Goal: Check status: Check status

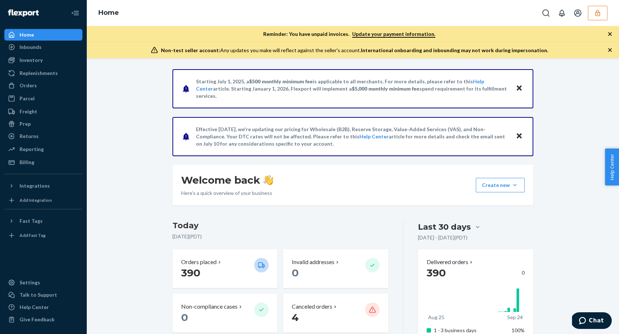
click at [600, 17] on button "button" at bounding box center [598, 13] width 20 height 14
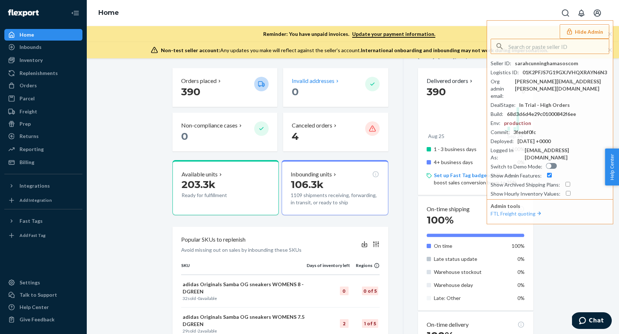
scroll to position [181, 0]
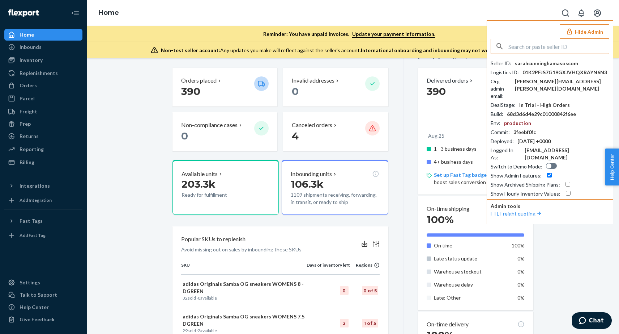
click at [524, 47] on input "text" at bounding box center [559, 46] width 101 height 14
paste input "infowholesomegoodscom"
type input "infowholesomegoodscom"
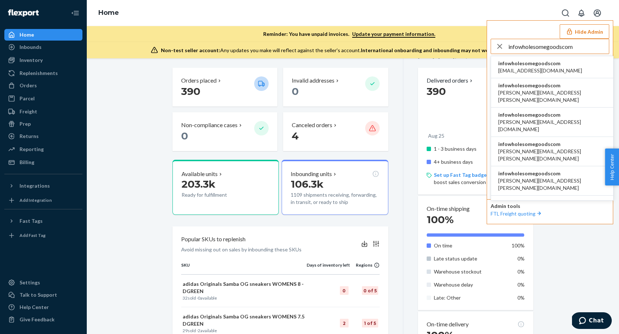
click at [538, 67] on span "[EMAIL_ADDRESS][DOMAIN_NAME]" at bounding box center [541, 70] width 84 height 7
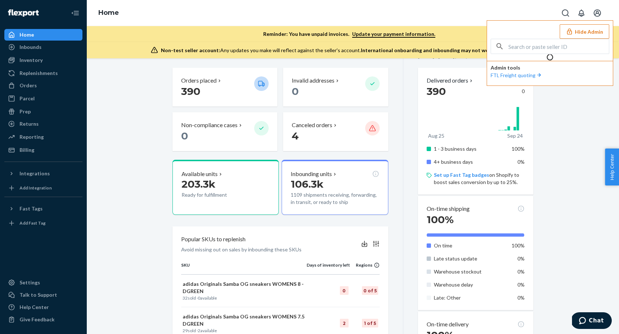
scroll to position [133, 0]
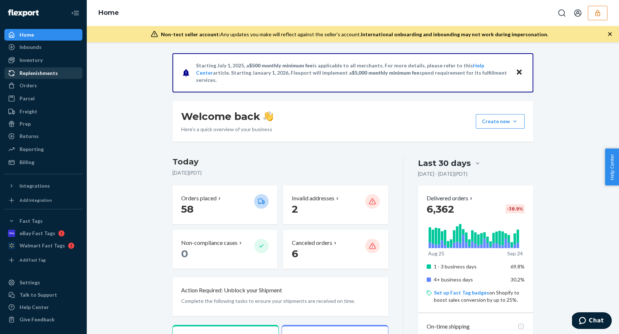
click at [46, 75] on div "Replenishments" at bounding box center [39, 72] width 38 height 7
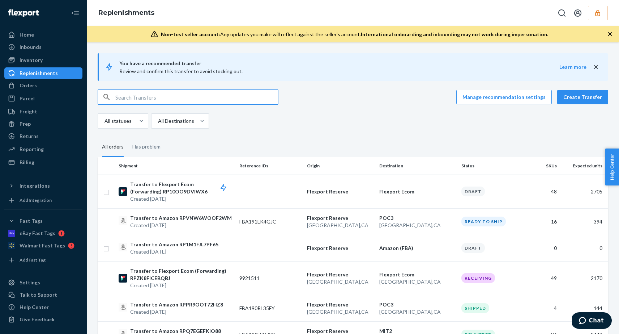
paste input "STBNBQYX67UW5"
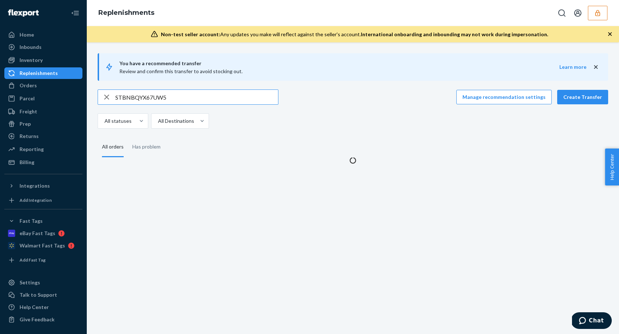
type input "STBNBQYX67UW5"
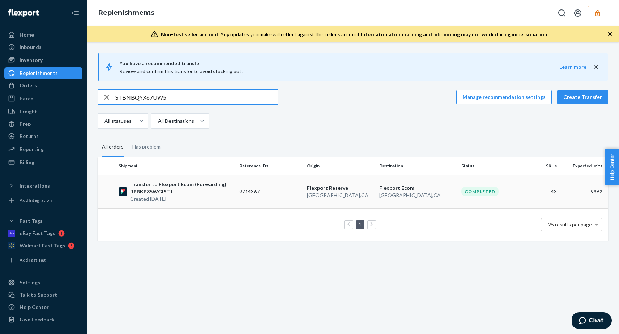
click at [205, 191] on p "Transfer to Flexport Ecom (Forwarding) RPBKP85WGIST1" at bounding box center [181, 188] width 103 height 14
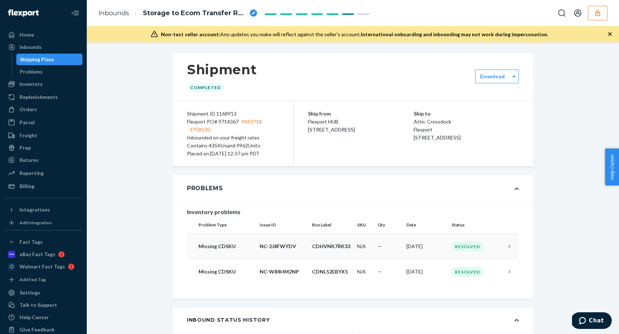
click at [317, 247] on p "CDHVNK7RK33" at bounding box center [331, 245] width 39 height 7
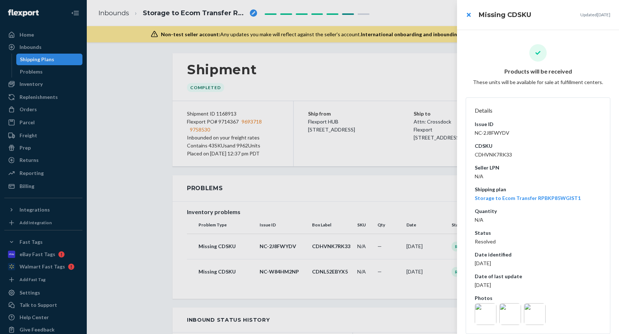
scroll to position [8, 0]
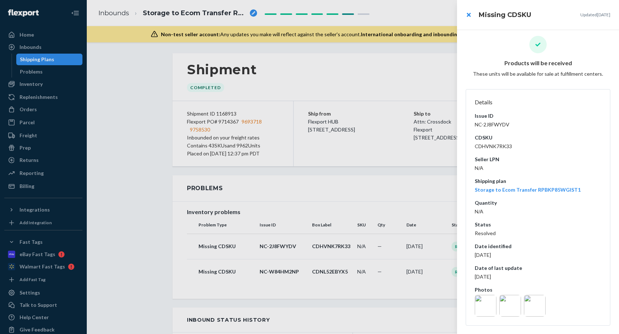
click at [490, 304] on img at bounding box center [486, 305] width 22 height 22
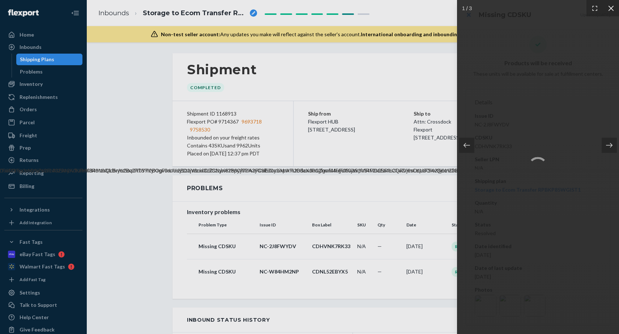
click at [612, 8] on icon at bounding box center [611, 8] width 7 height 7
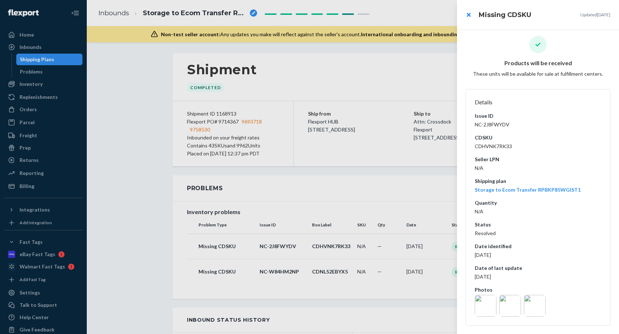
click at [531, 310] on img at bounding box center [535, 305] width 22 height 22
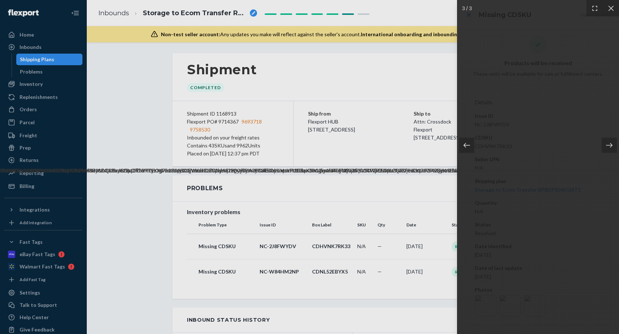
click at [465, 145] on icon at bounding box center [467, 145] width 7 height 5
click at [608, 147] on icon at bounding box center [609, 144] width 7 height 7
click at [524, 174] on img at bounding box center [538, 167] width 4146 height 14
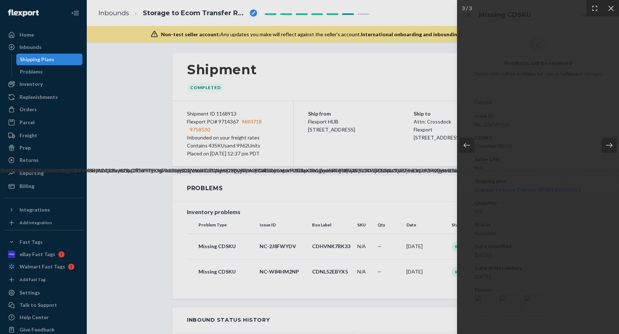
click at [538, 160] on img at bounding box center [538, 167] width 4146 height 14
click at [610, 7] on icon at bounding box center [611, 8] width 7 height 7
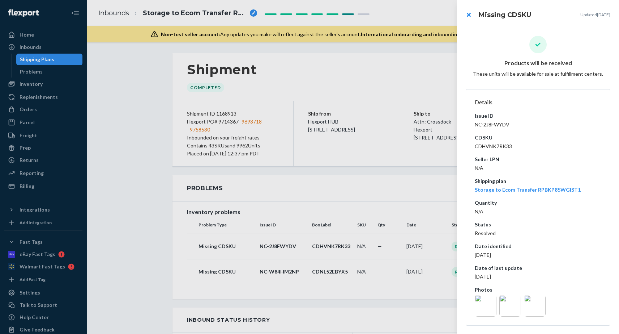
click at [352, 263] on div at bounding box center [309, 167] width 619 height 334
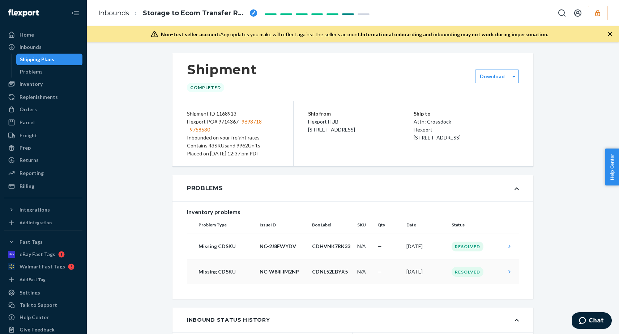
click at [344, 267] on td "CDNL52EBYX5" at bounding box center [331, 271] width 45 height 25
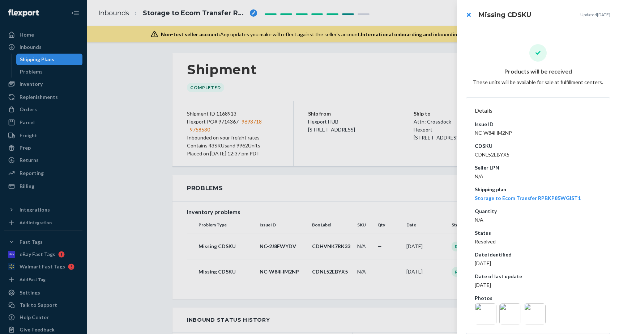
click at [486, 306] on img at bounding box center [486, 314] width 22 height 22
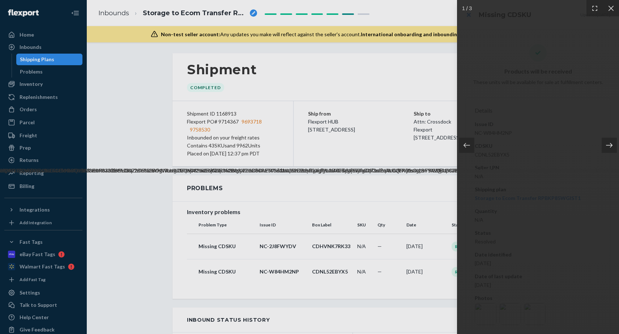
click at [611, 148] on icon at bounding box center [609, 144] width 7 height 7
click at [348, 204] on div at bounding box center [309, 167] width 619 height 334
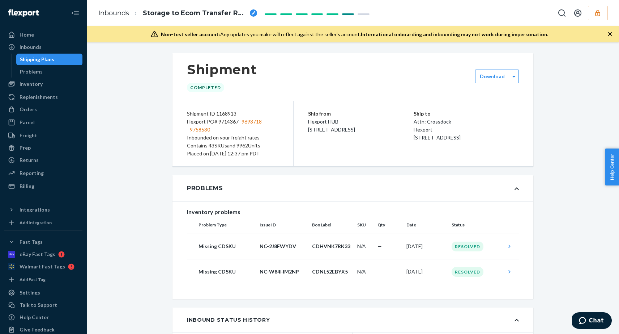
scroll to position [1256, 0]
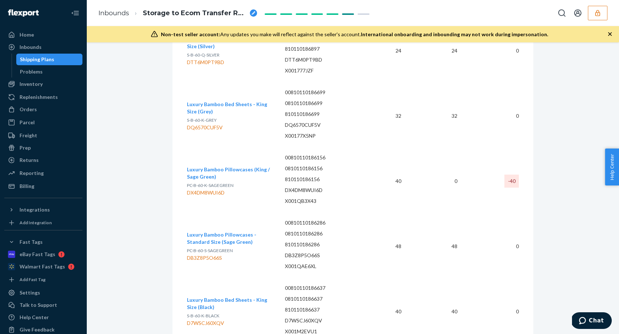
click at [218, 182] on span "PC-B-60-K-SAGEGREEN" at bounding box center [210, 184] width 47 height 5
copy span "PC-B-60-K-SAGEGREEN"
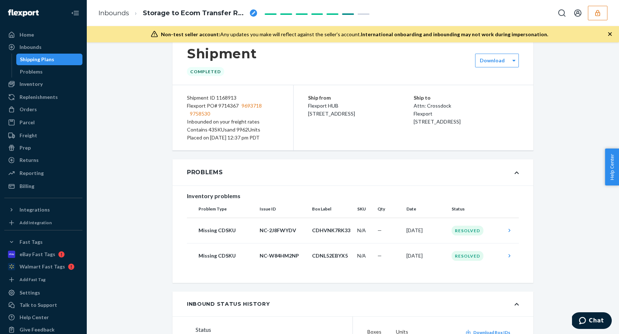
scroll to position [0, 0]
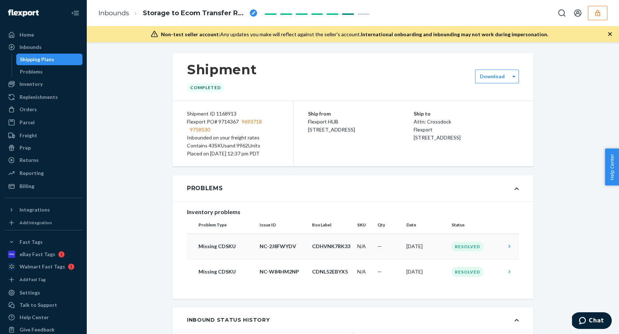
click at [318, 252] on td "CDHVNK7RK33" at bounding box center [331, 245] width 45 height 25
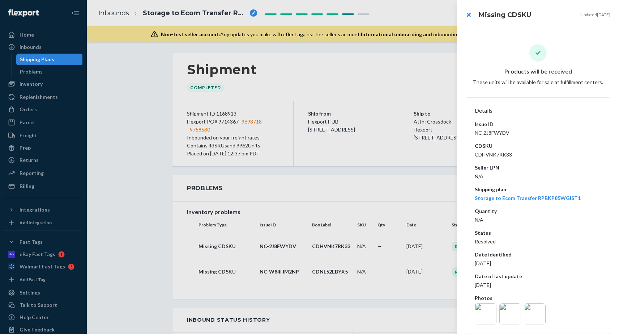
click at [538, 306] on img at bounding box center [535, 314] width 22 height 22
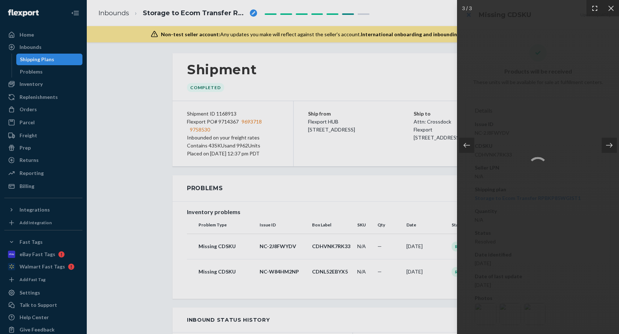
click at [594, 11] on icon at bounding box center [595, 8] width 7 height 7
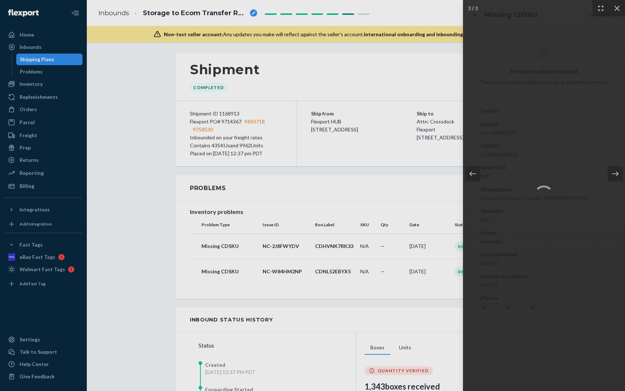
click at [600, 9] on icon at bounding box center [600, 8] width 7 height 7
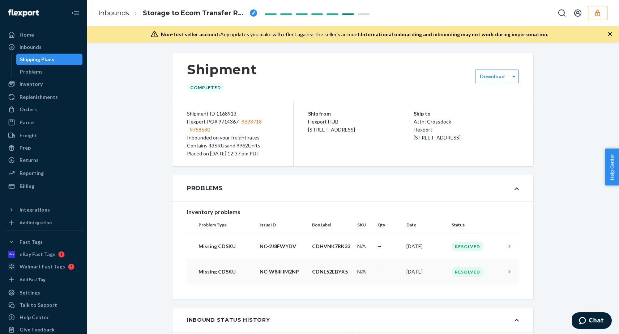
click at [389, 277] on td "—" at bounding box center [389, 271] width 29 height 25
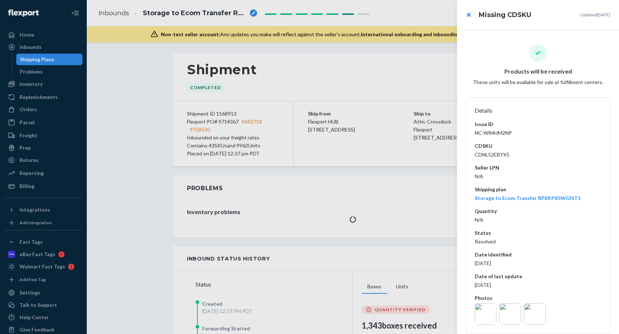
click at [485, 309] on img at bounding box center [486, 314] width 22 height 22
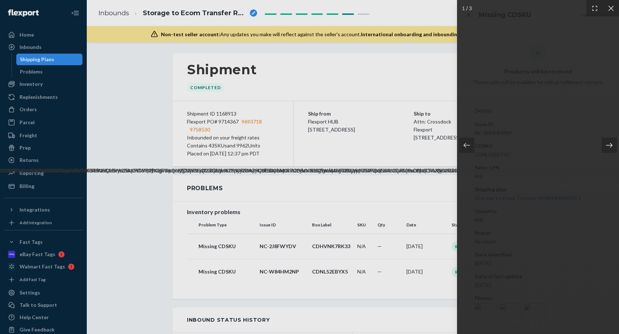
click at [611, 145] on icon at bounding box center [609, 144] width 7 height 7
click at [612, 147] on icon at bounding box center [609, 144] width 7 height 7
click at [610, 13] on div at bounding box center [611, 8] width 16 height 16
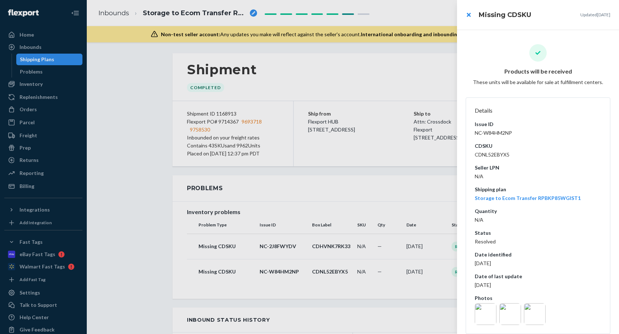
click at [371, 273] on div at bounding box center [309, 167] width 619 height 334
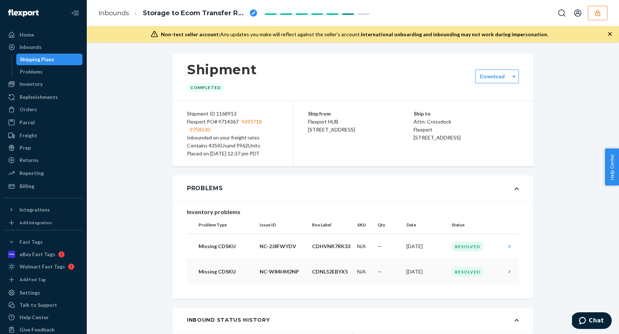
click at [335, 273] on p "CDNL52EBYX5" at bounding box center [331, 271] width 39 height 7
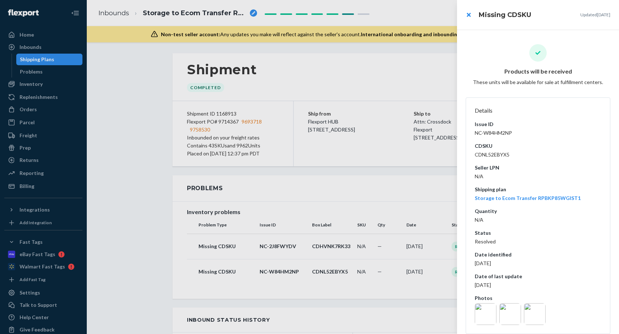
click at [321, 244] on div at bounding box center [309, 167] width 619 height 334
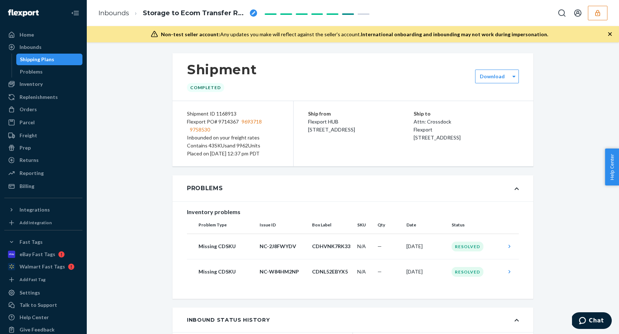
click at [321, 244] on p "CDHVNK7RK33" at bounding box center [331, 245] width 39 height 7
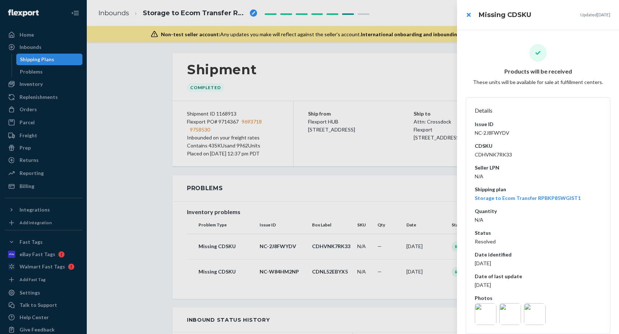
click at [490, 315] on img at bounding box center [486, 314] width 22 height 22
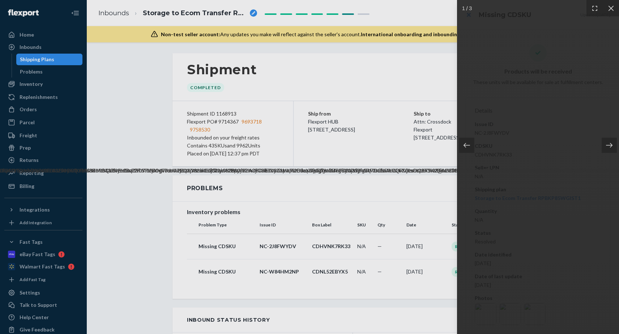
click at [542, 174] on img at bounding box center [538, 167] width 4242 height 14
click at [606, 141] on div at bounding box center [609, 144] width 15 height 15
click at [570, 174] on img at bounding box center [538, 167] width 4322 height 14
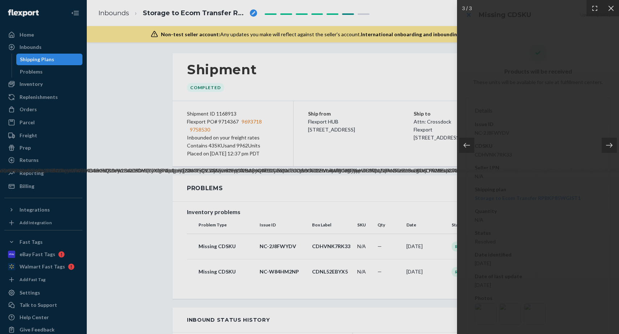
click at [544, 160] on img at bounding box center [538, 167] width 4322 height 14
click at [527, 174] on img at bounding box center [538, 167] width 4322 height 14
click at [345, 193] on div at bounding box center [309, 167] width 619 height 334
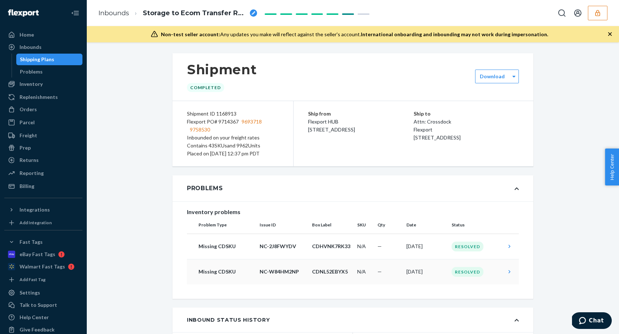
click at [283, 272] on p "NC-W84HM2NP" at bounding box center [283, 271] width 47 height 7
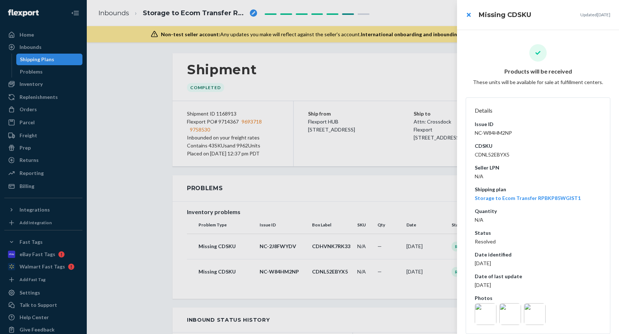
click at [273, 245] on div at bounding box center [309, 167] width 619 height 334
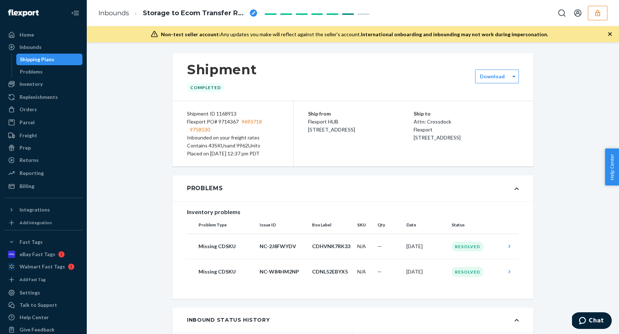
click at [273, 245] on p "NC-2J8FWYDV" at bounding box center [283, 245] width 47 height 7
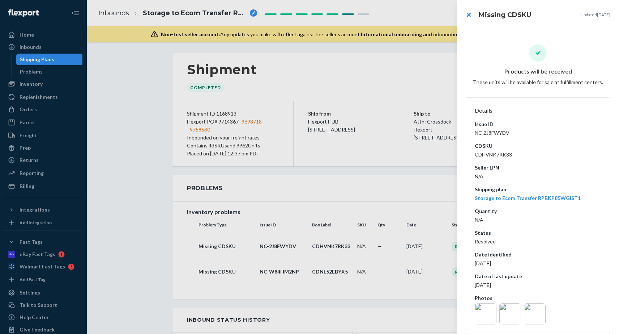
click at [273, 245] on div at bounding box center [309, 167] width 619 height 334
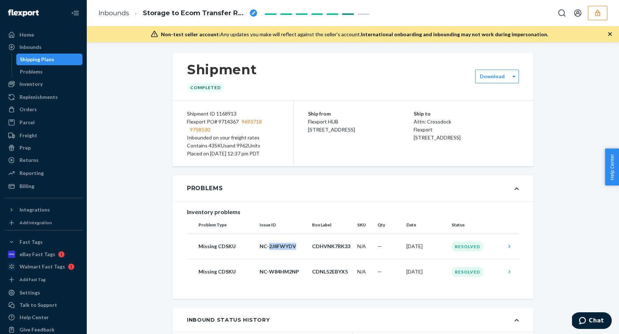
click at [273, 245] on p "NC-2J8FWYDV" at bounding box center [283, 245] width 47 height 7
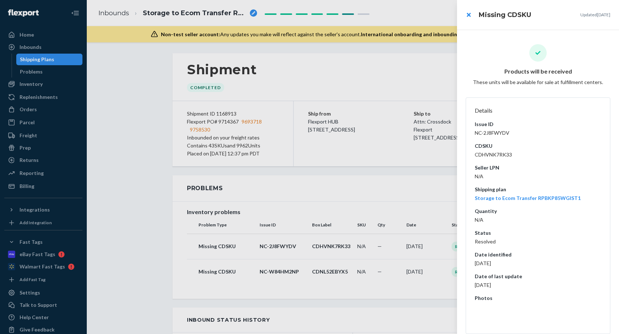
click at [273, 245] on div at bounding box center [309, 167] width 619 height 334
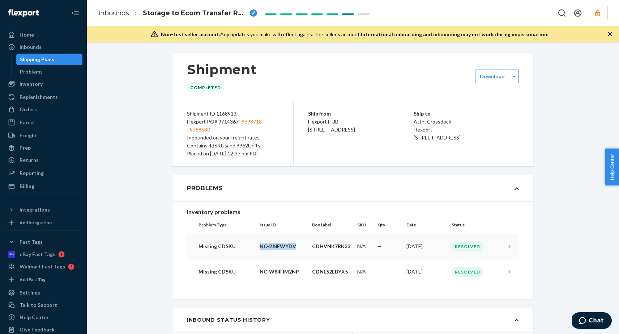
drag, startPoint x: 259, startPoint y: 246, endPoint x: 291, endPoint y: 250, distance: 32.1
click at [291, 250] on td "NC-2J8FWYDV" at bounding box center [283, 245] width 52 height 25
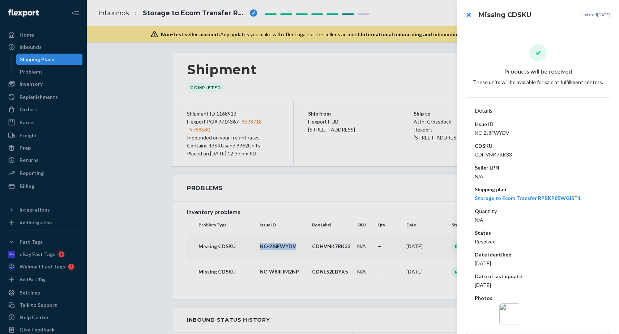
copy p "NC-2J8FWYDV"
click at [379, 92] on div at bounding box center [309, 167] width 619 height 334
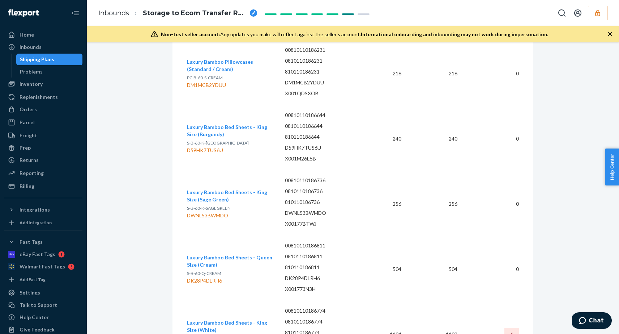
scroll to position [2248, 0]
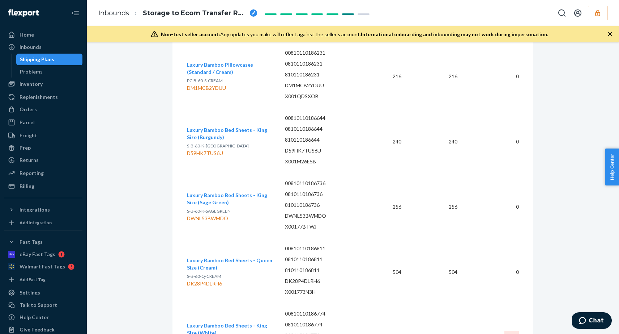
click at [209, 208] on span "S-B-60-K-SAGEGREEN" at bounding box center [209, 210] width 44 height 5
copy span "S-B-60-K-SAGEGREEN"
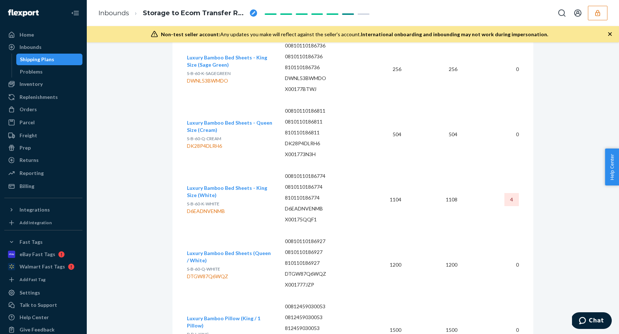
scroll to position [2377, 0]
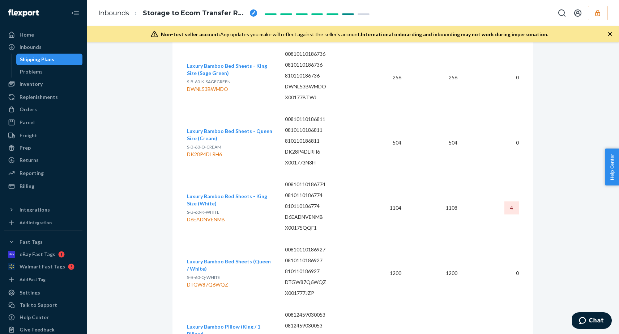
drag, startPoint x: 220, startPoint y: 68, endPoint x: 177, endPoint y: 59, distance: 43.8
click at [195, 68] on span "Luxury Bamboo Bed Sheets - King Size (Sage Green)" at bounding box center [227, 69] width 80 height 13
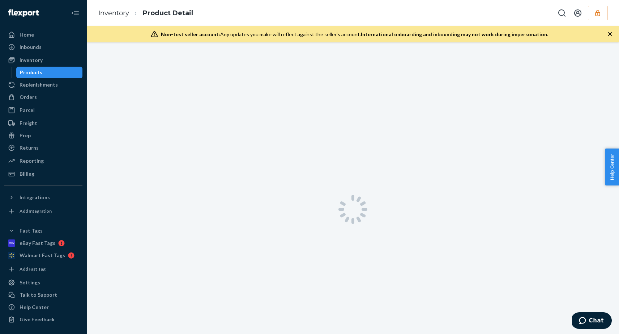
click at [195, 68] on div at bounding box center [353, 209] width 533 height 334
click at [195, 68] on div at bounding box center [353, 187] width 533 height 291
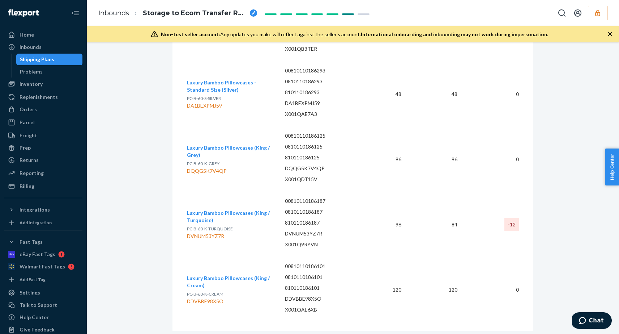
scroll to position [2962, 0]
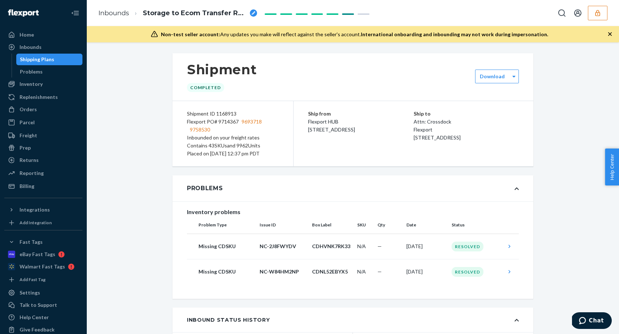
click at [254, 122] on span "9693718" at bounding box center [252, 122] width 20 height 8
click at [228, 122] on div "Flexport PO# 9714367 9693718 9758530" at bounding box center [233, 126] width 92 height 16
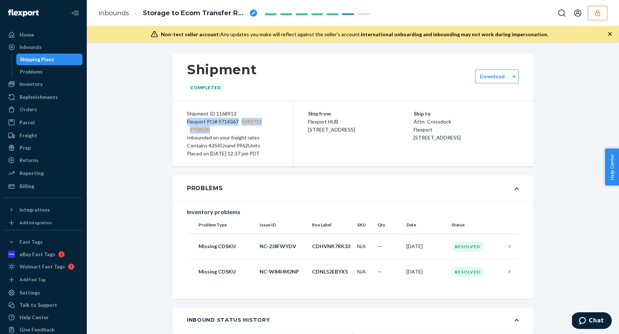
click at [228, 122] on div "Flexport PO# 9714367 9693718 9758530" at bounding box center [233, 126] width 92 height 16
click at [226, 127] on div "Flexport PO# 9714367 9693718 9758530" at bounding box center [233, 126] width 92 height 16
click at [230, 115] on div "Shipment ID 1168913" at bounding box center [233, 114] width 92 height 8
copy div "1168913"
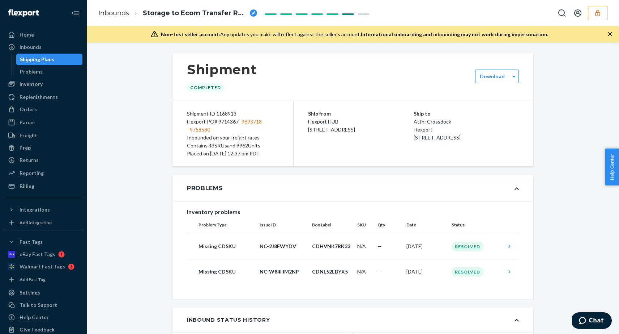
click at [230, 120] on div "Flexport PO# 9714367 9693718 9758530" at bounding box center [233, 126] width 92 height 16
drag, startPoint x: 218, startPoint y: 122, endPoint x: 238, endPoint y: 122, distance: 19.5
click at [238, 122] on div "Flexport PO# 9714367 9693718 9758530" at bounding box center [233, 126] width 92 height 16
copy div "9714367"
click at [224, 112] on div "Shipment ID 1168913" at bounding box center [233, 114] width 92 height 8
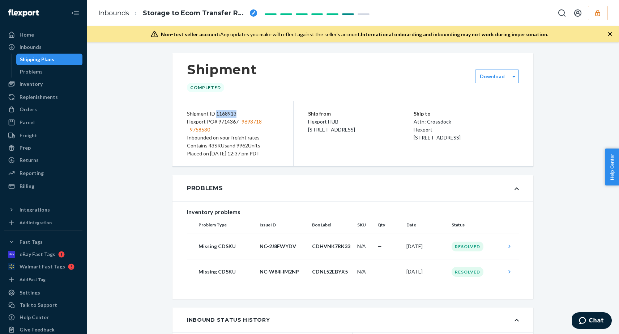
click at [224, 112] on div "Shipment ID 1168913" at bounding box center [233, 114] width 92 height 8
copy div "1168913"
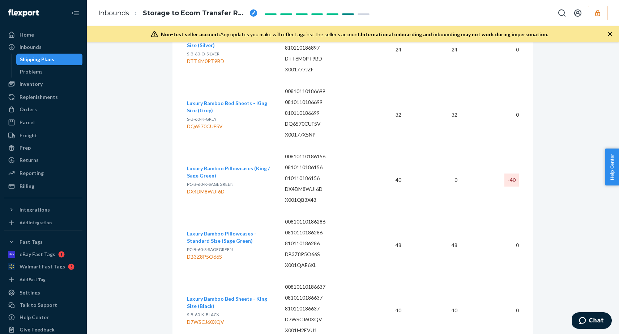
scroll to position [1262, 0]
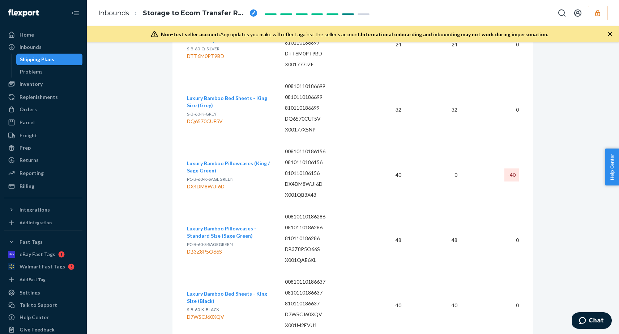
click at [208, 183] on div "DX4DM8WUI6D" at bounding box center [230, 186] width 86 height 7
copy div "DX4DM8WUI6D"
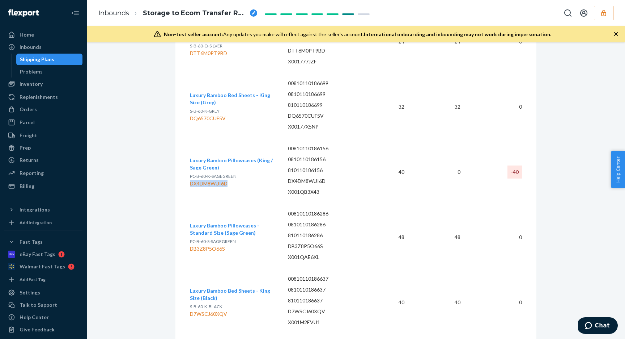
scroll to position [1269, 0]
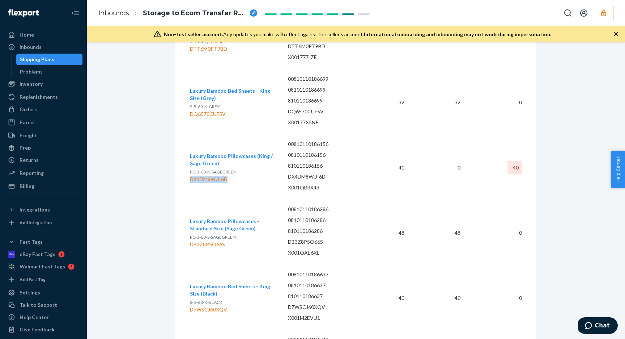
click at [208, 175] on div "DX4DM8WUI6D" at bounding box center [233, 178] width 86 height 7
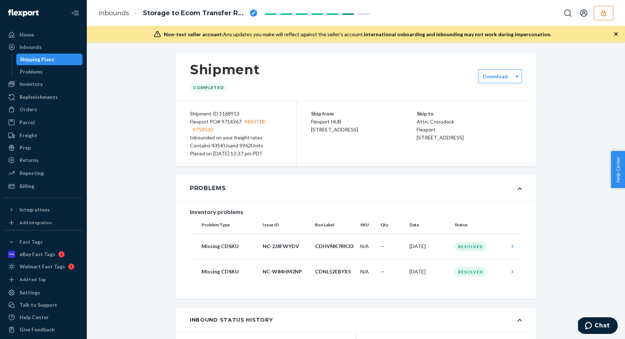
scroll to position [1253, 0]
